Goal: Navigation & Orientation: Find specific page/section

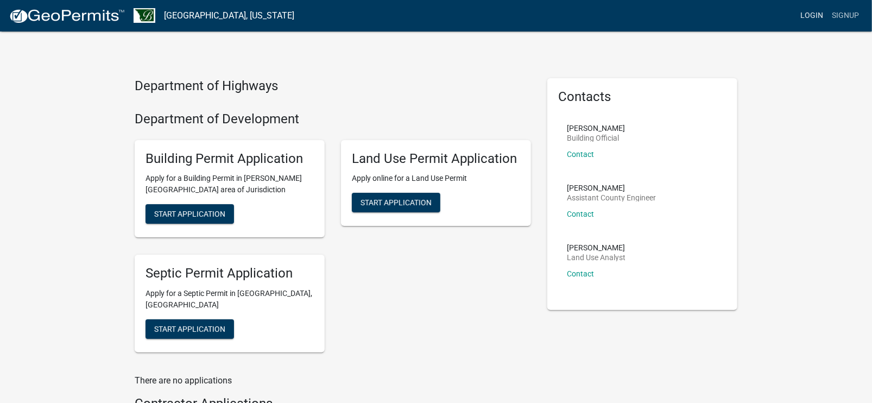
click at [818, 12] on link "Login" at bounding box center [811, 15] width 31 height 21
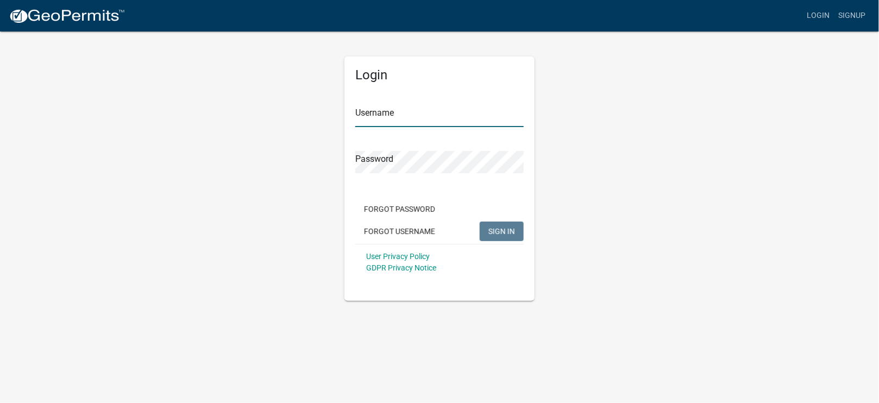
type input "[EMAIL_ADDRESS][DOMAIN_NAME]"
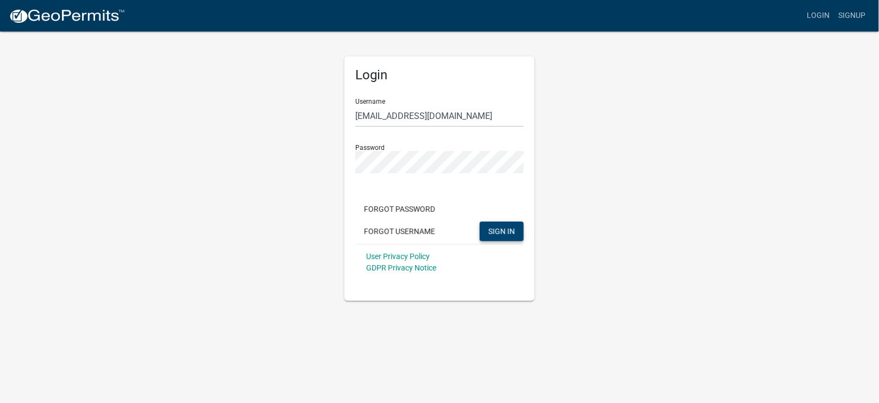
click at [507, 232] on span "SIGN IN" at bounding box center [501, 230] width 27 height 9
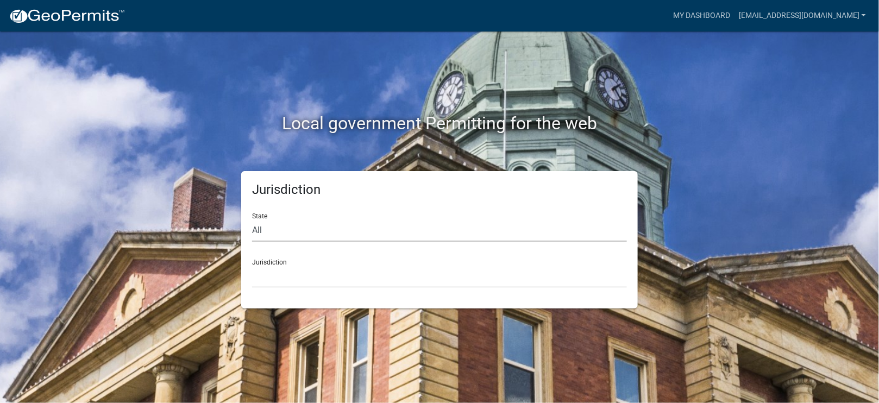
click at [287, 226] on select "All [US_STATE] [US_STATE] [US_STATE] [US_STATE] [US_STATE] [US_STATE] [US_STATE…" at bounding box center [439, 230] width 375 height 22
select select "[US_STATE]"
click at [252, 219] on select "All [US_STATE] [US_STATE] [US_STATE] [US_STATE] [US_STATE] [US_STATE] [US_STATE…" at bounding box center [439, 230] width 375 height 22
click at [283, 276] on select "[GEOGRAPHIC_DATA], [US_STATE] [GEOGRAPHIC_DATA], [US_STATE] [GEOGRAPHIC_DATA], …" at bounding box center [439, 277] width 375 height 22
click at [285, 282] on select "[GEOGRAPHIC_DATA], [US_STATE] [GEOGRAPHIC_DATA], [US_STATE] [GEOGRAPHIC_DATA], …" at bounding box center [439, 277] width 375 height 22
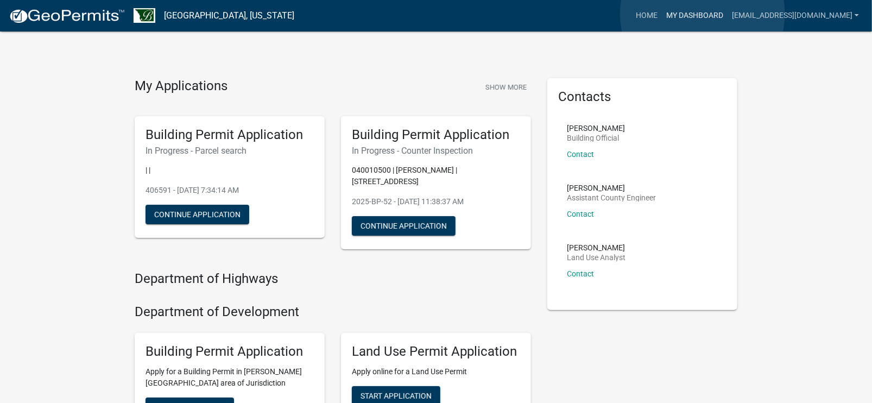
click at [703, 14] on link "My Dashboard" at bounding box center [695, 15] width 66 height 21
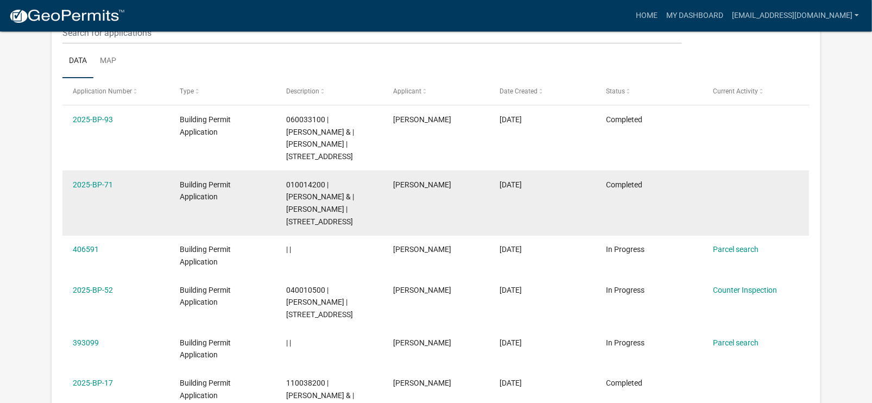
scroll to position [174, 0]
